Goal: Task Accomplishment & Management: Use online tool/utility

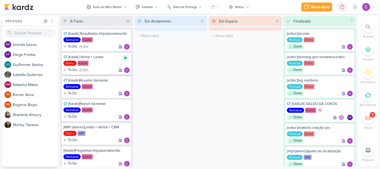
click at [125, 57] on icon at bounding box center [125, 57] width 3 height 3
click at [181, 70] on div "Em Andamento 0 O título do kard deve ter menos que 100 caracteres" at bounding box center [171, 91] width 73 height 151
click at [161, 66] on div "Em Andamento 0 O título do kard deve ter menos que 100 caracteres" at bounding box center [171, 91] width 73 height 151
click at [331, 9] on div "0h6m" at bounding box center [333, 7] width 12 height 6
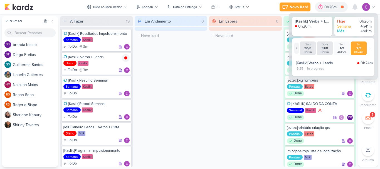
click at [296, 48] on icon at bounding box center [296, 47] width 3 height 3
click at [295, 48] on icon at bounding box center [296, 47] width 3 height 3
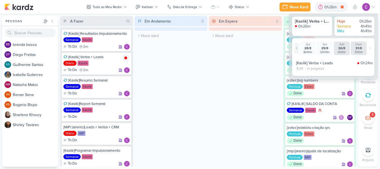
click at [295, 48] on icon at bounding box center [296, 47] width 3 height 3
click at [371, 48] on icon at bounding box center [369, 47] width 3 height 3
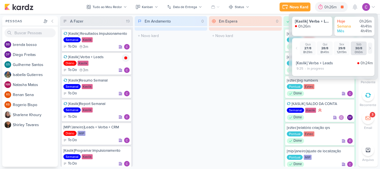
click at [371, 48] on icon at bounding box center [369, 47] width 3 height 3
click at [205, 69] on div "Em Andamento 0 O título do kard deve ter menos que 100 caracteres" at bounding box center [171, 91] width 73 height 151
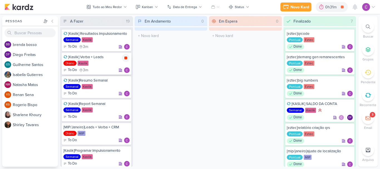
click at [126, 56] on icon at bounding box center [126, 58] width 4 height 4
click at [124, 128] on icon at bounding box center [125, 128] width 3 height 3
click at [172, 103] on div "Em Andamento 0 O título do kard deve ter menos que 100 caracteres" at bounding box center [171, 91] width 73 height 151
click at [182, 103] on div "Em Andamento 0 O título do kard deve ter menos que 100 caracteres" at bounding box center [171, 91] width 73 height 151
click at [126, 128] on icon at bounding box center [125, 128] width 3 height 3
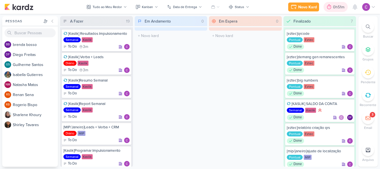
click at [339, 7] on div "0h51m" at bounding box center [339, 7] width 13 height 6
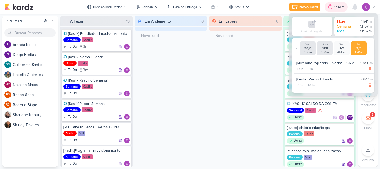
click at [339, 7] on div "1h41m" at bounding box center [340, 7] width 12 height 6
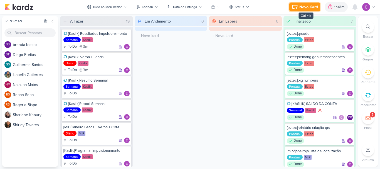
click at [312, 4] on div "Novo Kard" at bounding box center [308, 7] width 19 height 6
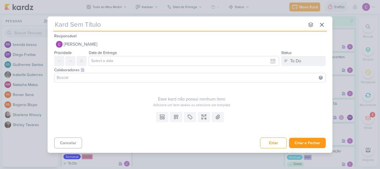
click at [232, 1] on div "nenhum grupo disponível esc Responsável [PERSON_NAME] Nenhum contato encontrado…" at bounding box center [190, 84] width 380 height 169
click at [323, 23] on icon at bounding box center [322, 24] width 7 height 7
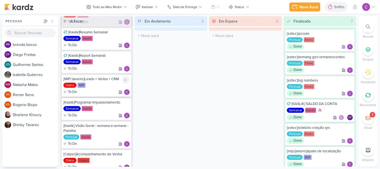
scroll to position [56, 0]
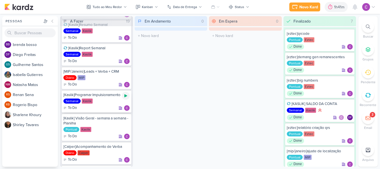
click at [126, 95] on icon at bounding box center [125, 95] width 3 height 3
click at [331, 7] on div "1h41m" at bounding box center [332, 7] width 12 height 6
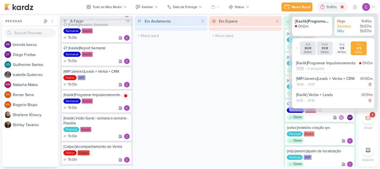
click at [300, 67] on div "11:29" at bounding box center [300, 68] width 8 height 5
select select "11"
click at [311, 75] on select "00 01 02 03 04 05 06 07 08 09 10 11 12 13 14 15 16 17 18 19 20 21 22 23 24 25 2…" at bounding box center [310, 75] width 8 height 7
select select "10"
click at [306, 72] on select "00 01 02 03 04 05 06 07 08 09 10 11 12 13 14 15 16 17 18 19 20 21 22 23 24 25 2…" at bounding box center [310, 75] width 8 height 7
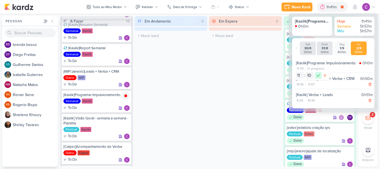
click at [319, 75] on icon at bounding box center [318, 75] width 7 height 7
click at [342, 6] on icon at bounding box center [342, 7] width 3 height 3
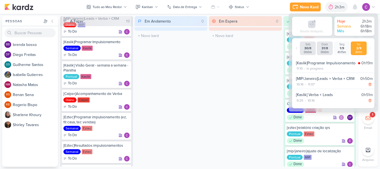
scroll to position [111, 0]
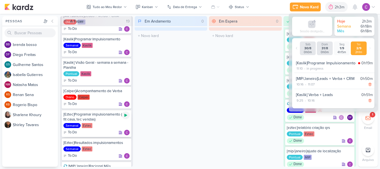
click at [125, 115] on icon at bounding box center [125, 115] width 3 height 3
click at [330, 6] on div "2h3m" at bounding box center [332, 7] width 11 height 6
